Goal: Transaction & Acquisition: Purchase product/service

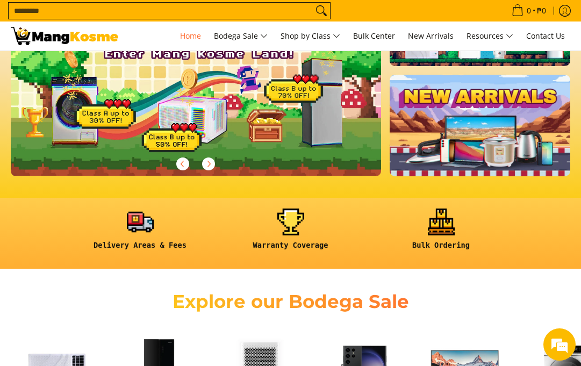
scroll to position [322, 0]
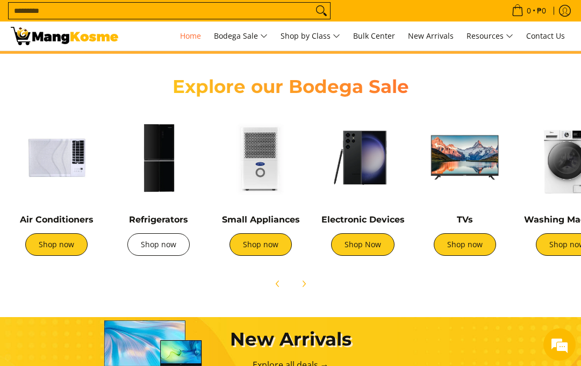
click at [159, 255] on link "Shop now" at bounding box center [158, 244] width 62 height 23
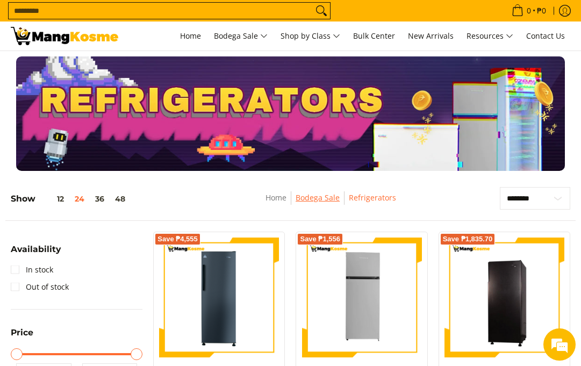
click at [333, 198] on link "Bodega Sale" at bounding box center [317, 197] width 44 height 10
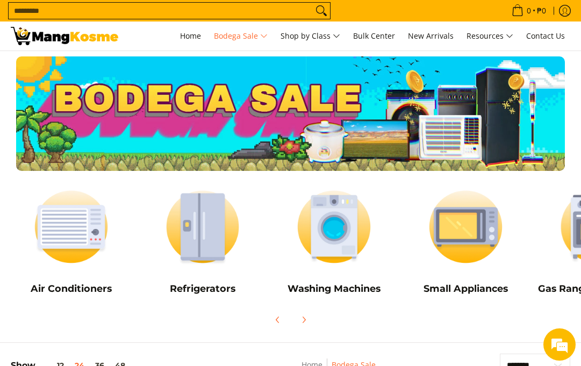
scroll to position [54, 0]
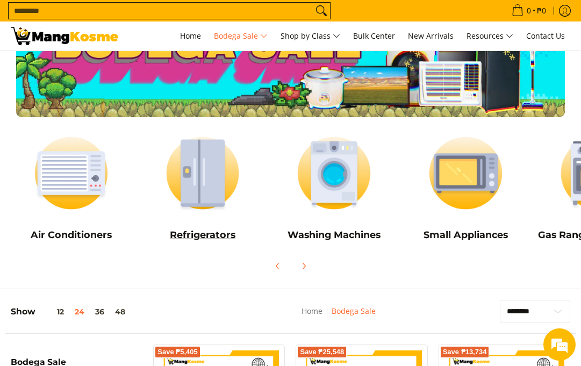
click at [211, 190] on img at bounding box center [202, 173] width 121 height 90
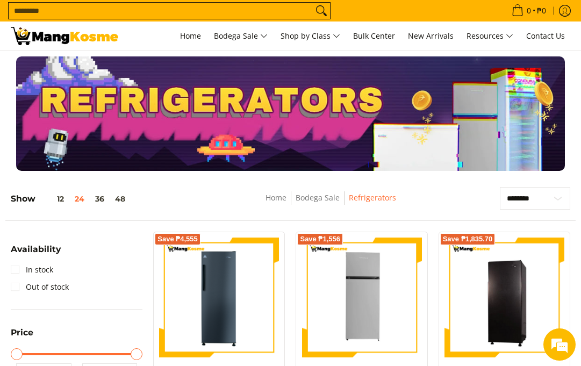
drag, startPoint x: 0, startPoint y: 0, endPoint x: 537, endPoint y: 199, distance: 572.7
click at [537, 199] on select "**********" at bounding box center [535, 198] width 70 height 23
click at [47, 272] on link "In stock" at bounding box center [32, 269] width 42 height 17
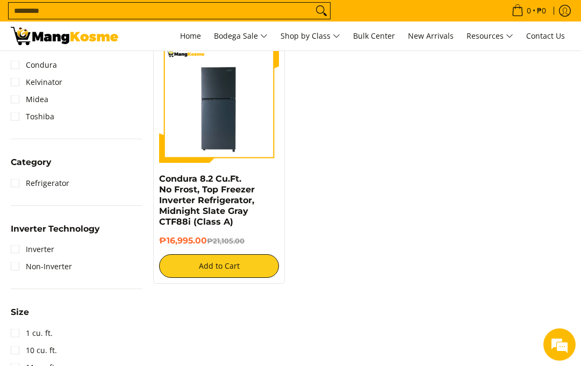
scroll to position [458, 0]
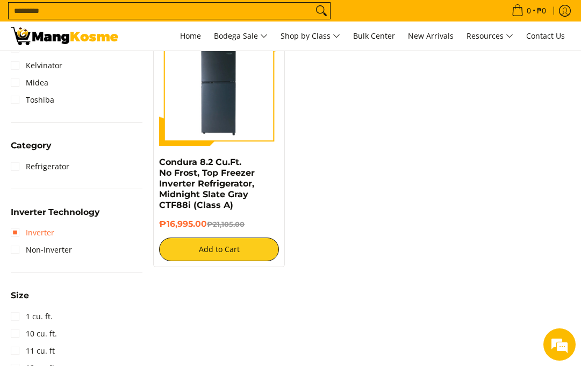
click at [28, 229] on link "Inverter" at bounding box center [33, 232] width 44 height 17
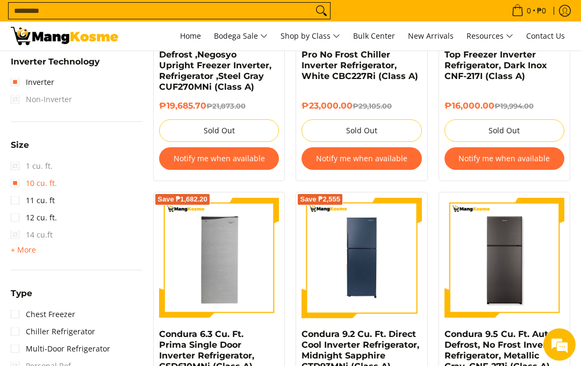
scroll to position [673, 0]
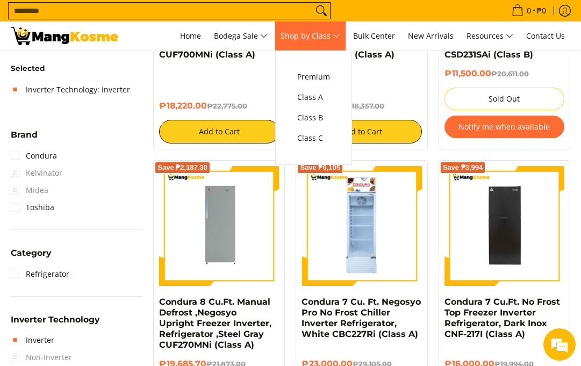
click at [331, 36] on span "Shop by Class" at bounding box center [310, 36] width 60 height 13
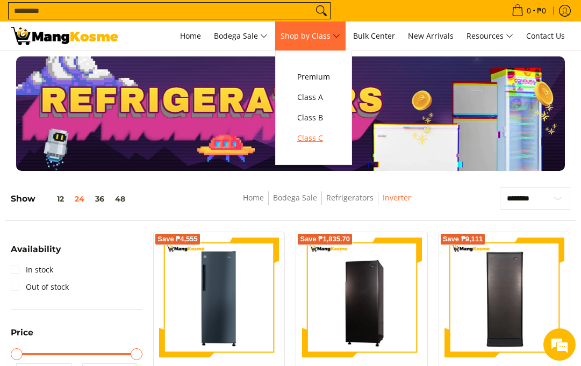
click at [317, 138] on span "Class C" at bounding box center [313, 138] width 33 height 13
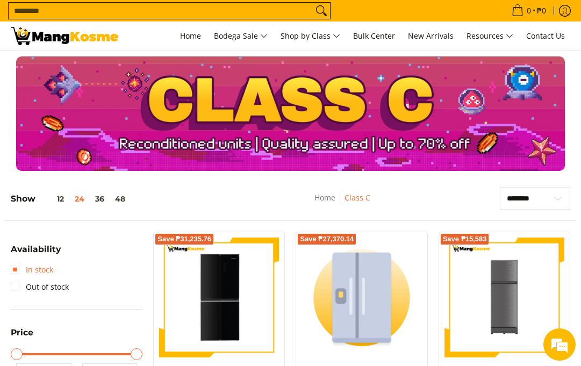
click at [17, 265] on link "In stock" at bounding box center [32, 269] width 42 height 17
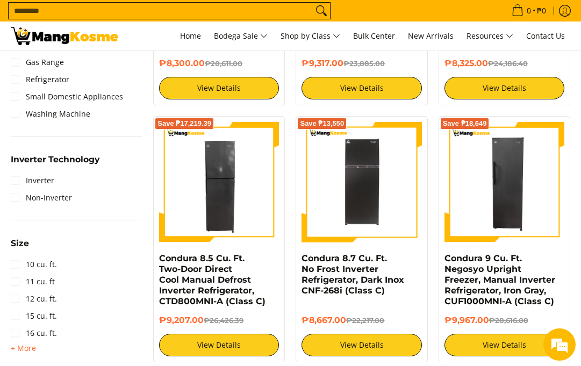
scroll to position [619, 0]
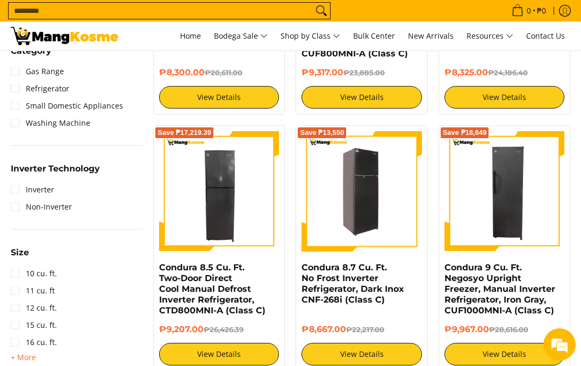
click at [336, 219] on img at bounding box center [361, 191] width 120 height 117
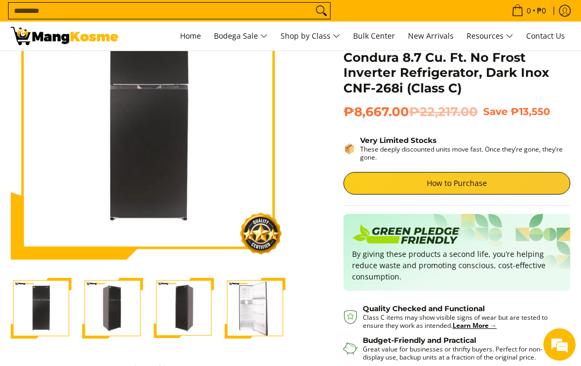
scroll to position [107, 0]
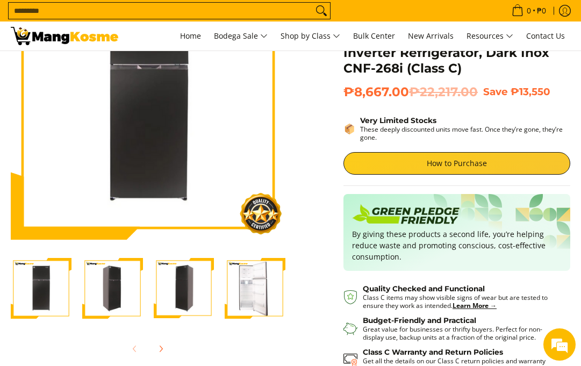
click at [107, 279] on img "Condura 8.7 Cu. Ft. No Frost Inverter Refrigerator, Dark Inox CNF-268i (Class C…" at bounding box center [112, 288] width 61 height 61
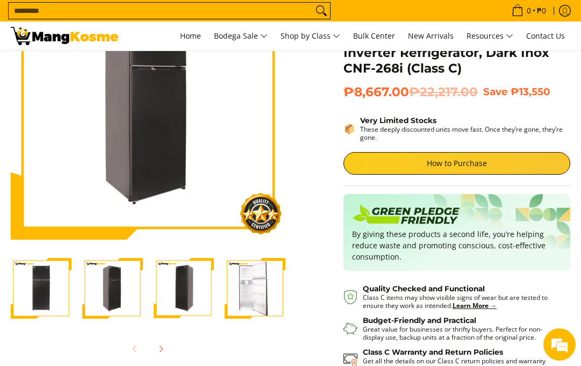
click at [176, 283] on img "Condura 8.7 Cu. Ft. No Frost Inverter Refrigerator, Dark Inox CNF-268i (Class C…" at bounding box center [184, 288] width 61 height 61
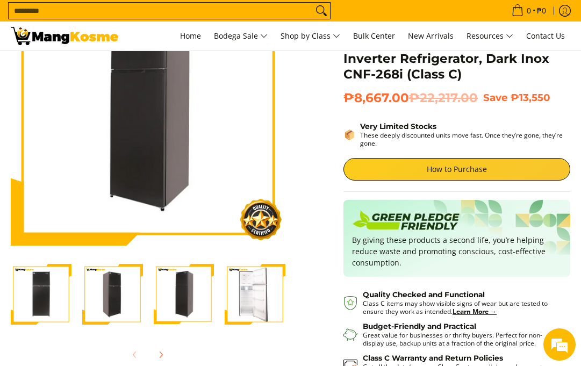
scroll to position [161, 0]
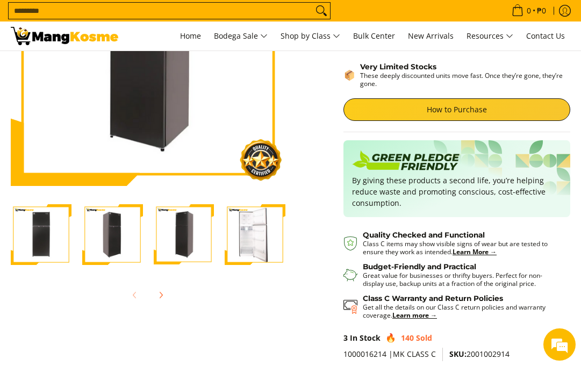
click at [245, 229] on img "Condura 8.7 Cu. Ft. No Frost Inverter Refrigerator, Dark Inox CNF-268i (Class C…" at bounding box center [255, 234] width 61 height 61
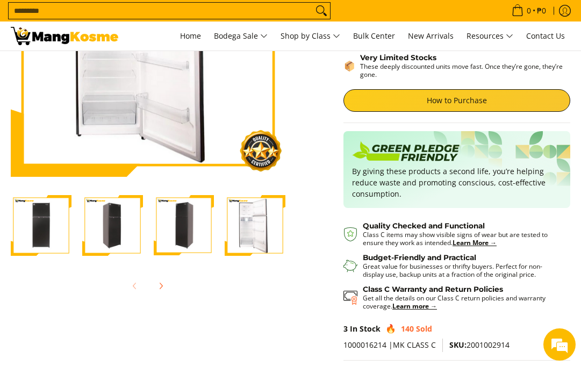
scroll to position [107, 0]
